Goal: Find specific page/section: Find specific page/section

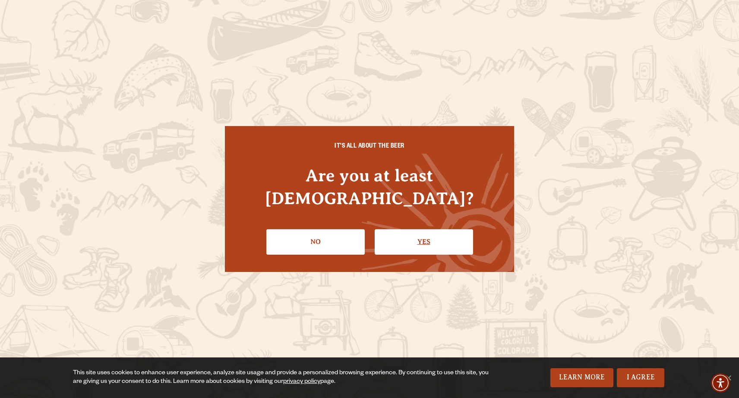
click at [413, 229] on link "Yes" at bounding box center [424, 241] width 98 height 25
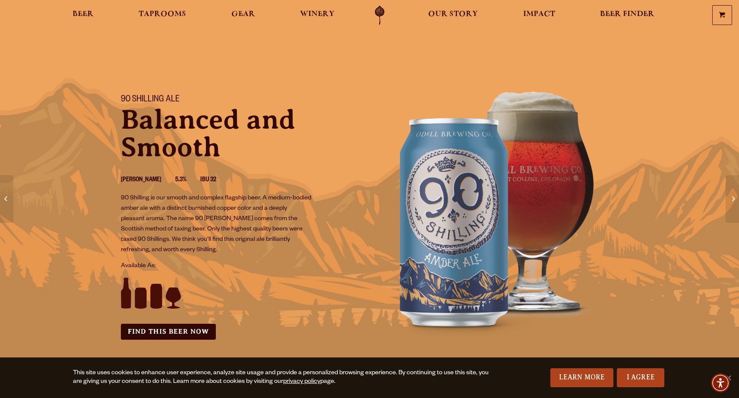
click at [123, 297] on img at bounding box center [151, 293] width 60 height 31
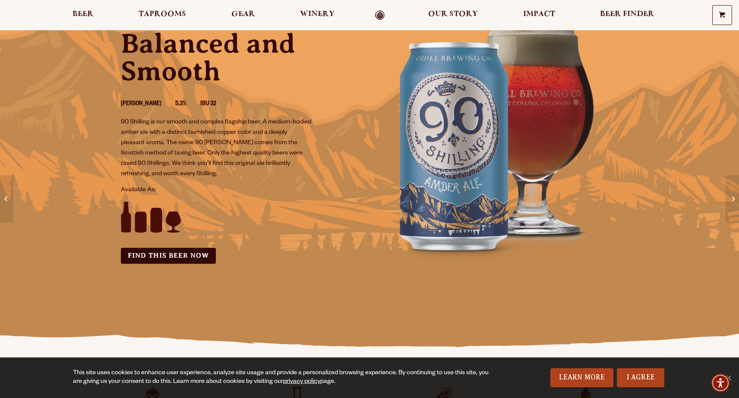
scroll to position [79, 0]
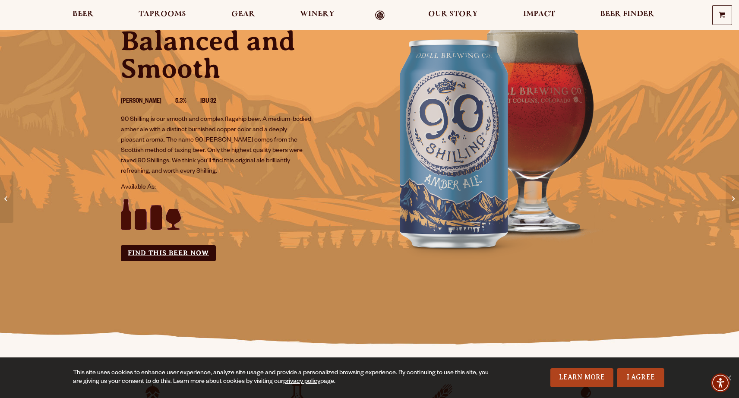
click at [199, 253] on link "Find this Beer Now" at bounding box center [168, 253] width 95 height 16
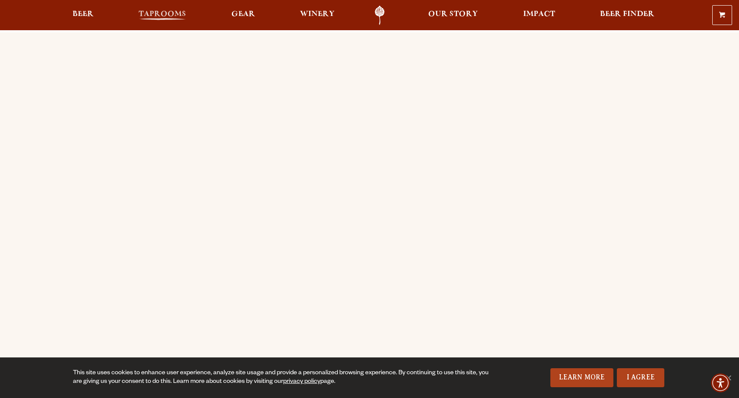
click at [169, 16] on span "Taprooms" at bounding box center [162, 14] width 47 height 7
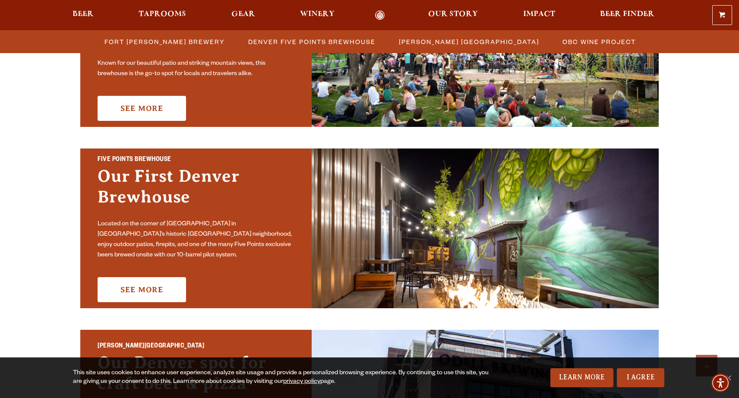
scroll to position [359, 0]
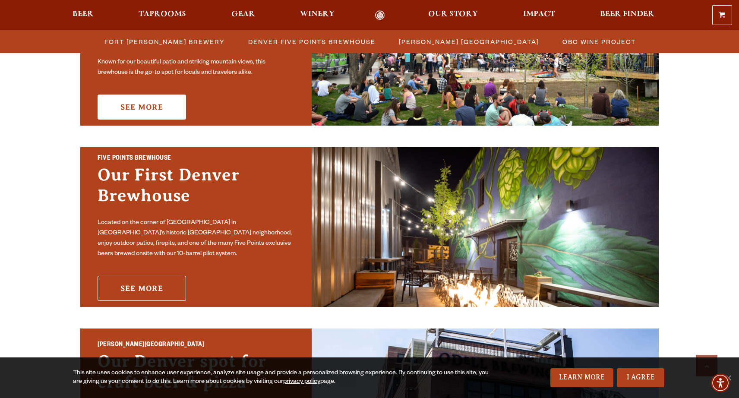
click at [124, 280] on link "See More" at bounding box center [142, 288] width 88 height 25
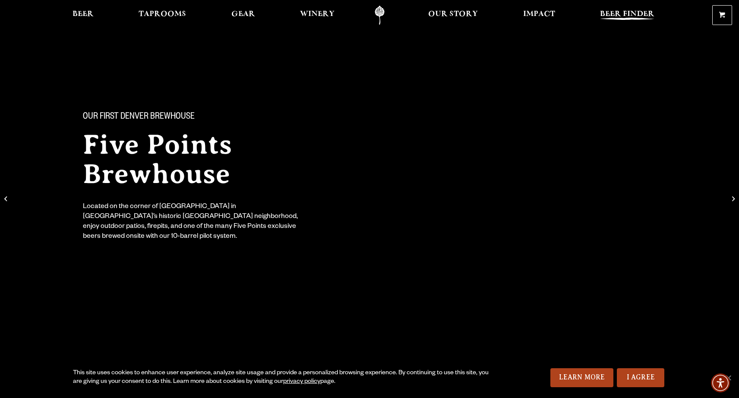
click at [625, 14] on span "Beer Finder" at bounding box center [627, 14] width 54 height 7
